Goal: Task Accomplishment & Management: Manage account settings

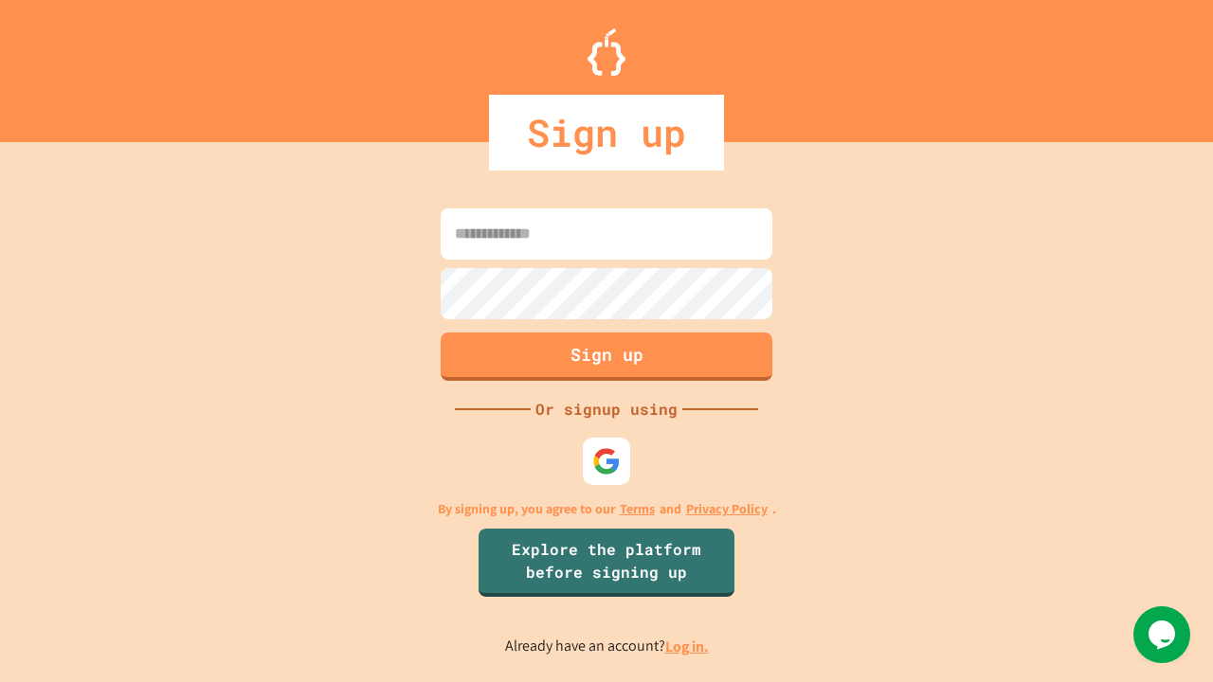
click at [688, 646] on link "Log in." at bounding box center [687, 647] width 44 height 20
